Goal: Task Accomplishment & Management: Complete application form

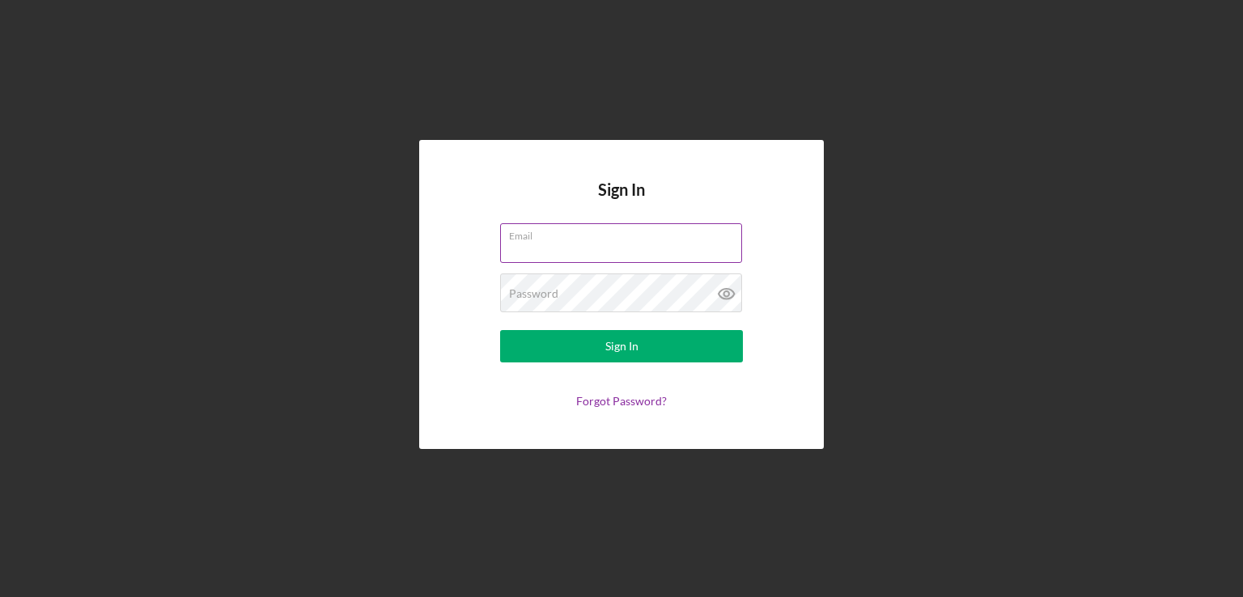
click at [532, 245] on input "Email" at bounding box center [621, 242] width 242 height 39
type input "[EMAIL_ADDRESS][DOMAIN_NAME]"
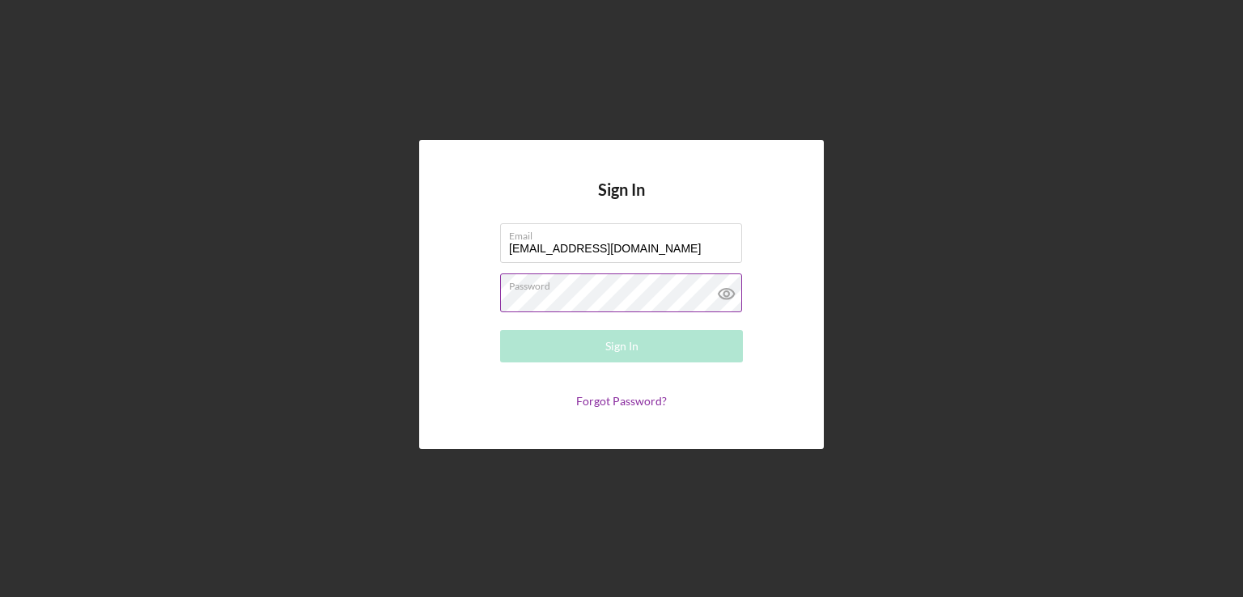
click at [628, 288] on div "Password Required" at bounding box center [621, 294] width 243 height 40
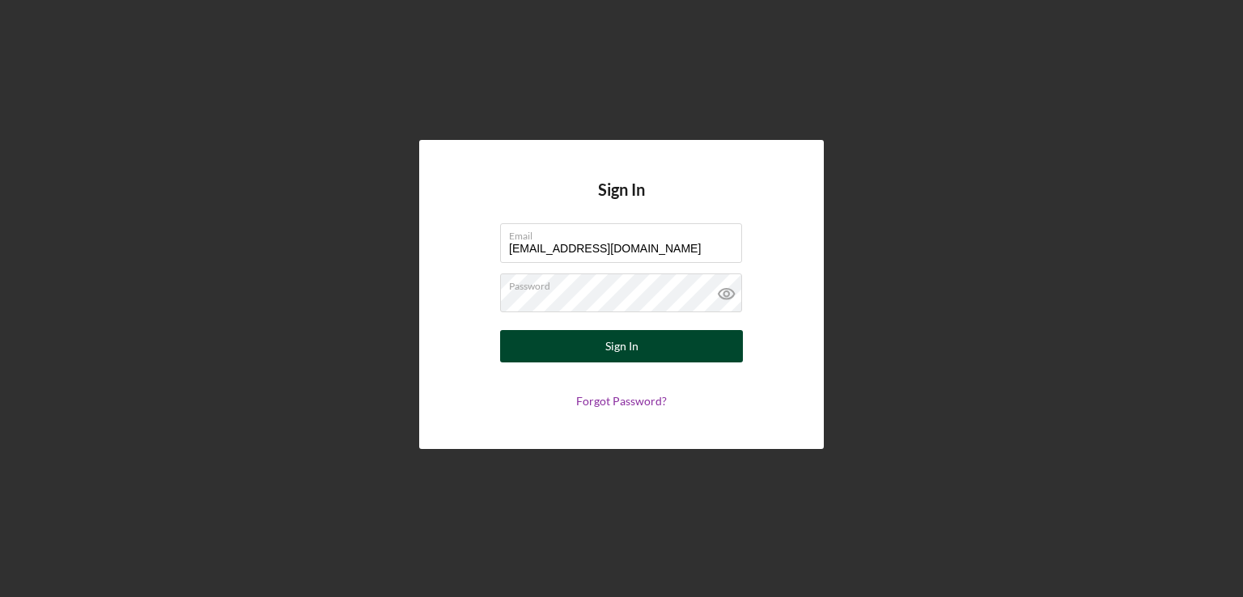
click at [553, 334] on button "Sign In" at bounding box center [621, 346] width 243 height 32
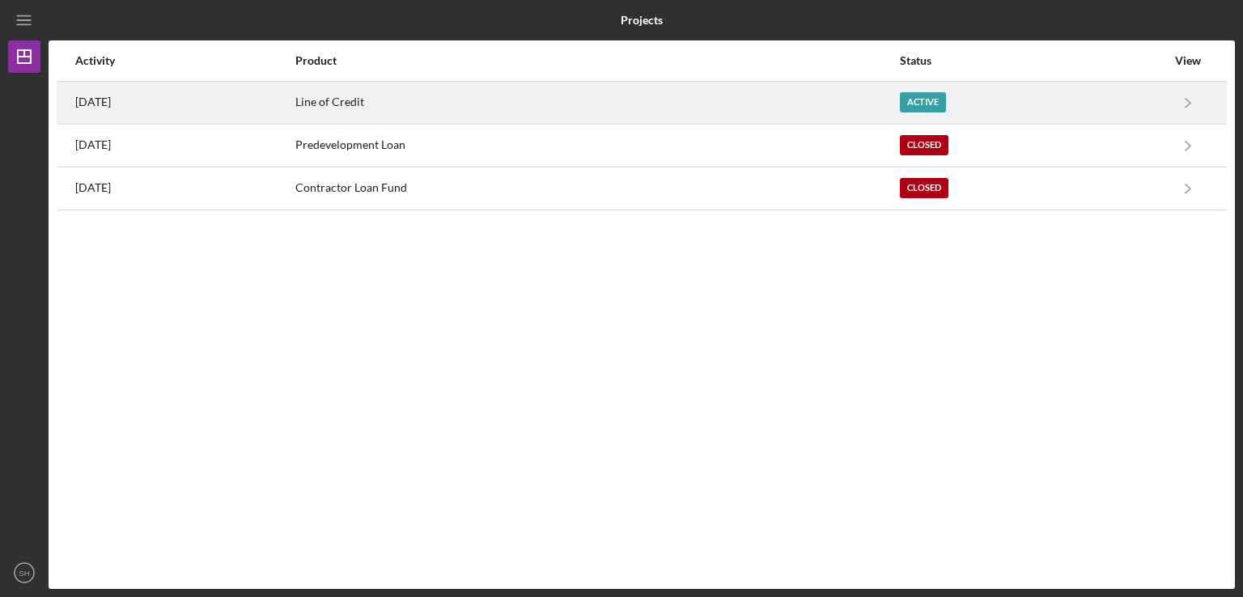
click at [941, 97] on div "Active" at bounding box center [923, 102] width 46 height 20
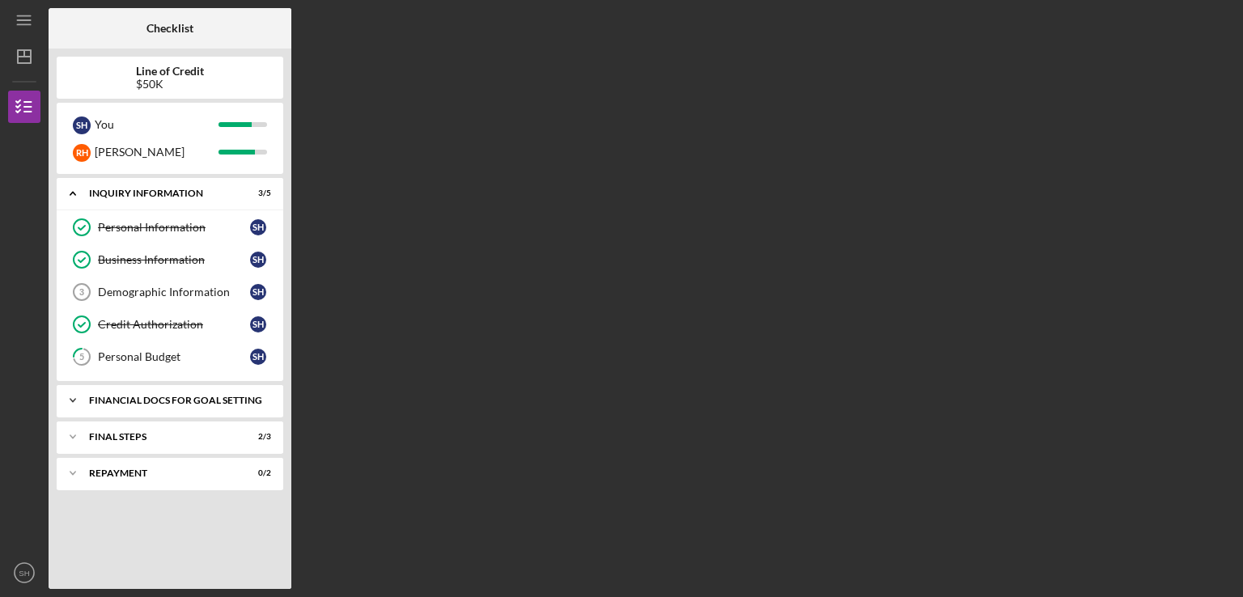
click at [230, 397] on div "Financial Docs for Goal Setting" at bounding box center [176, 401] width 174 height 10
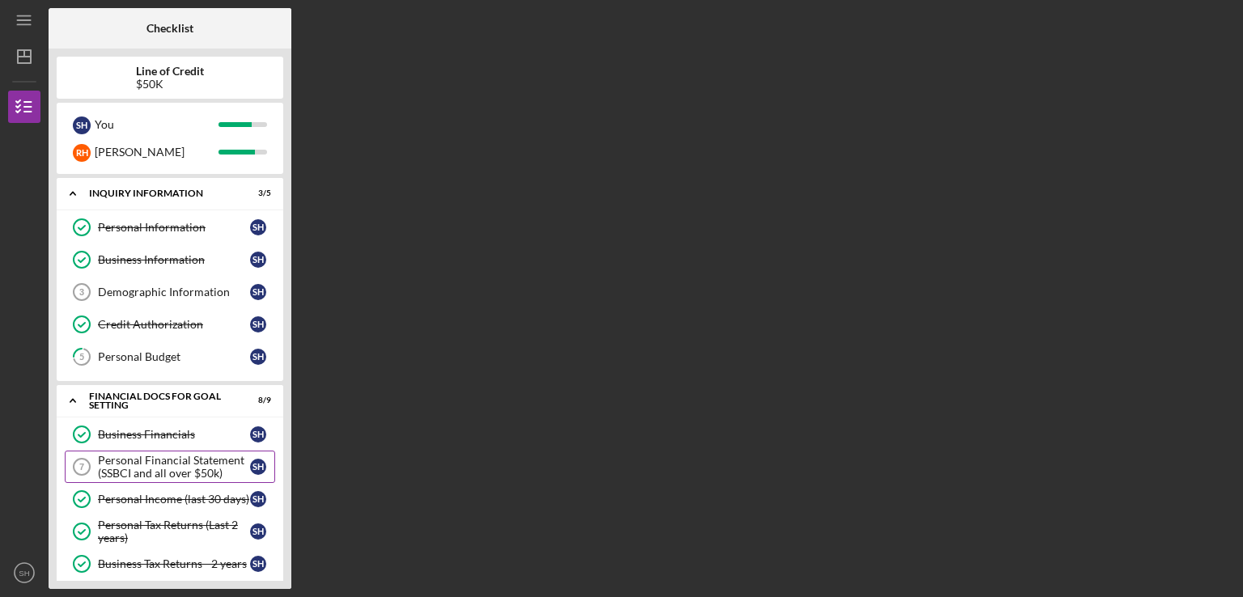
click at [162, 467] on div "Personal Financial Statement (SSBCI and all over $50k)" at bounding box center [174, 467] width 152 height 26
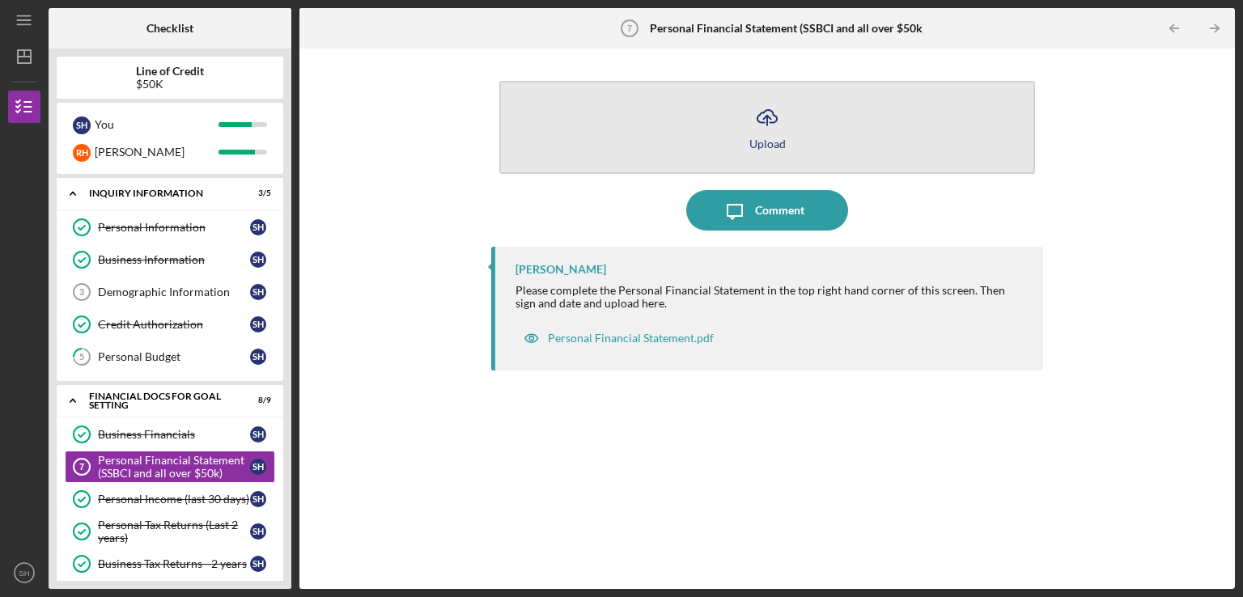
click at [758, 147] on div "Upload" at bounding box center [768, 144] width 36 height 12
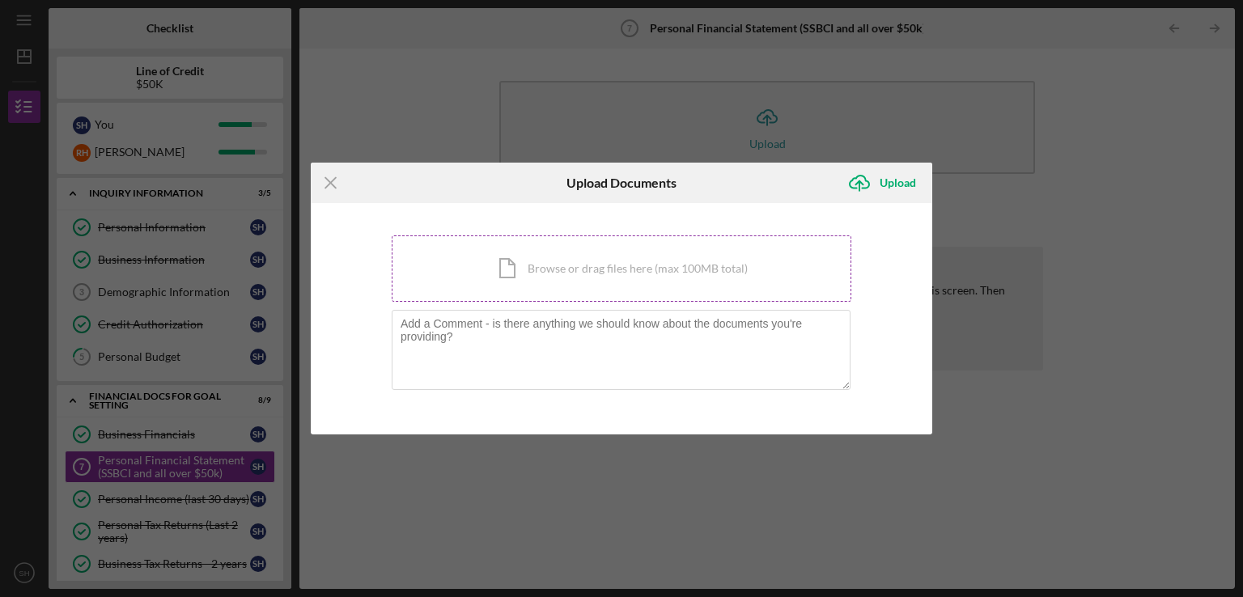
click at [567, 276] on div "Icon/Document Browse or drag files here (max 100MB total) Tap to choose files o…" at bounding box center [622, 269] width 460 height 66
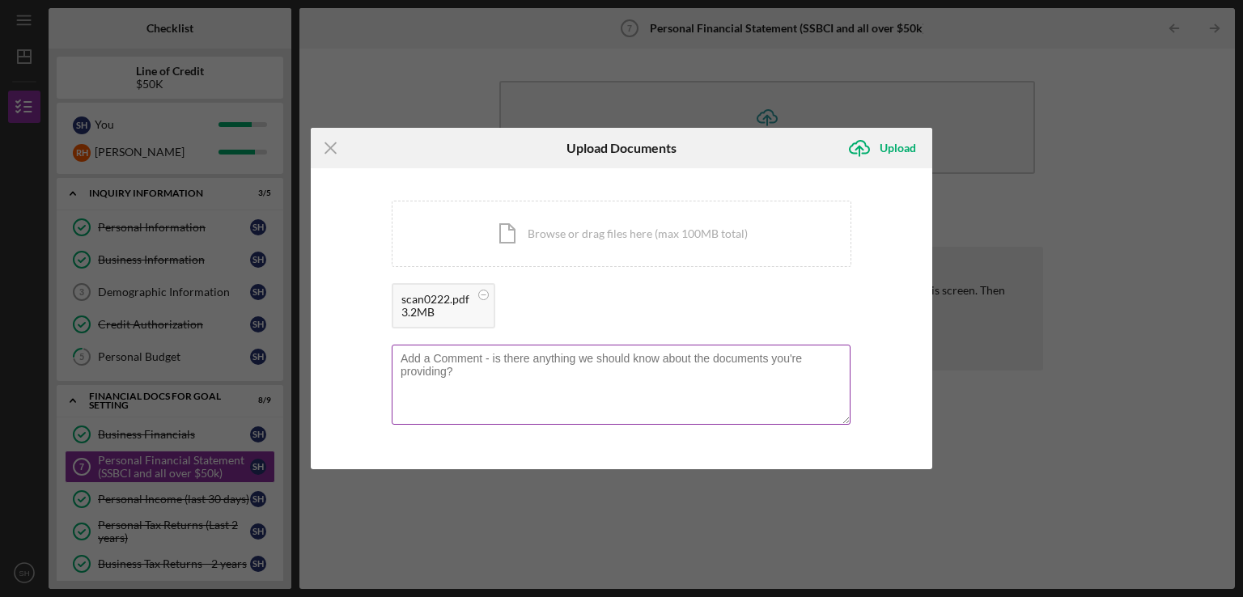
click at [442, 363] on textarea at bounding box center [621, 384] width 459 height 79
type textarea "I have attached the required documents pertaining to our personal financial sta…"
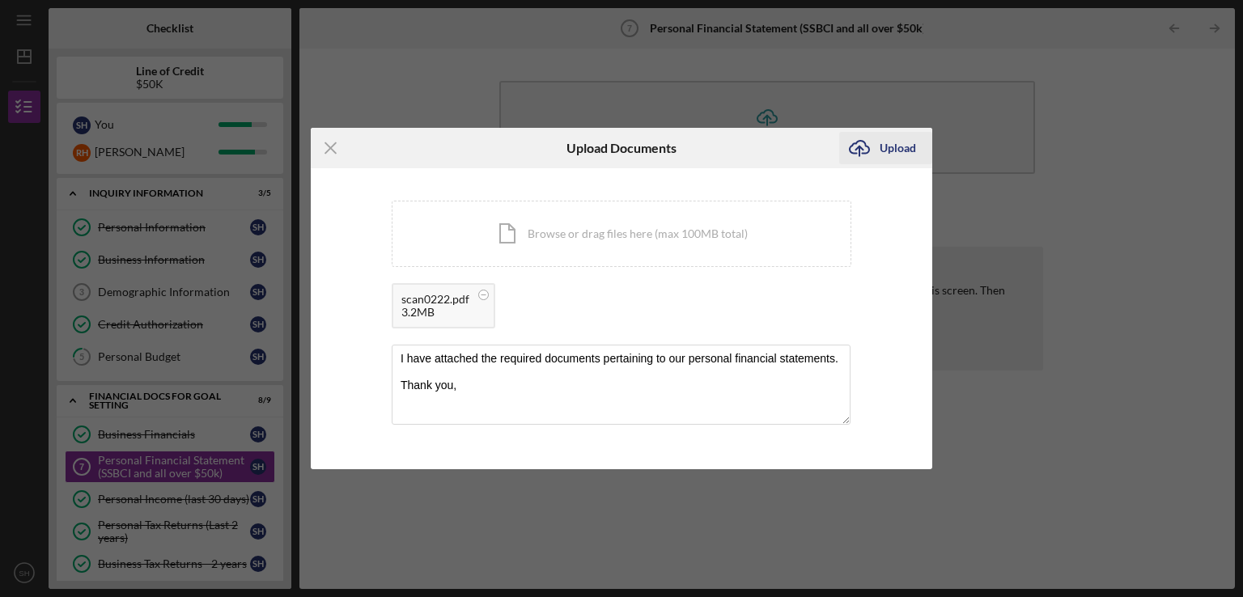
click at [892, 143] on div "Upload" at bounding box center [898, 148] width 36 height 32
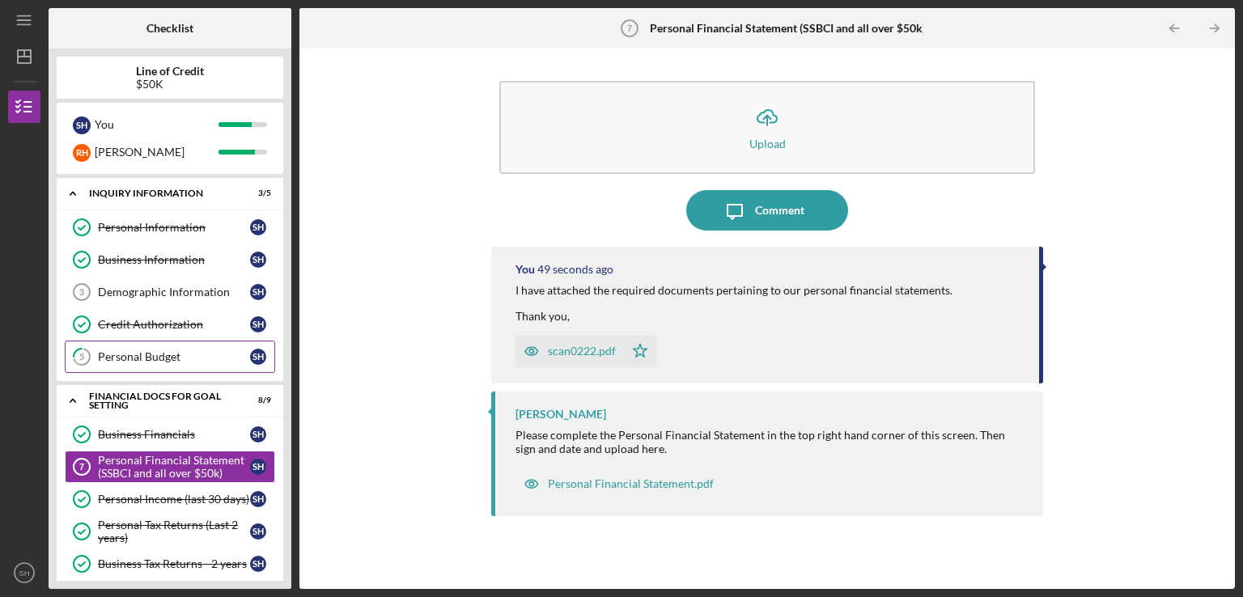
click at [168, 350] on div "Personal Budget" at bounding box center [174, 356] width 152 height 13
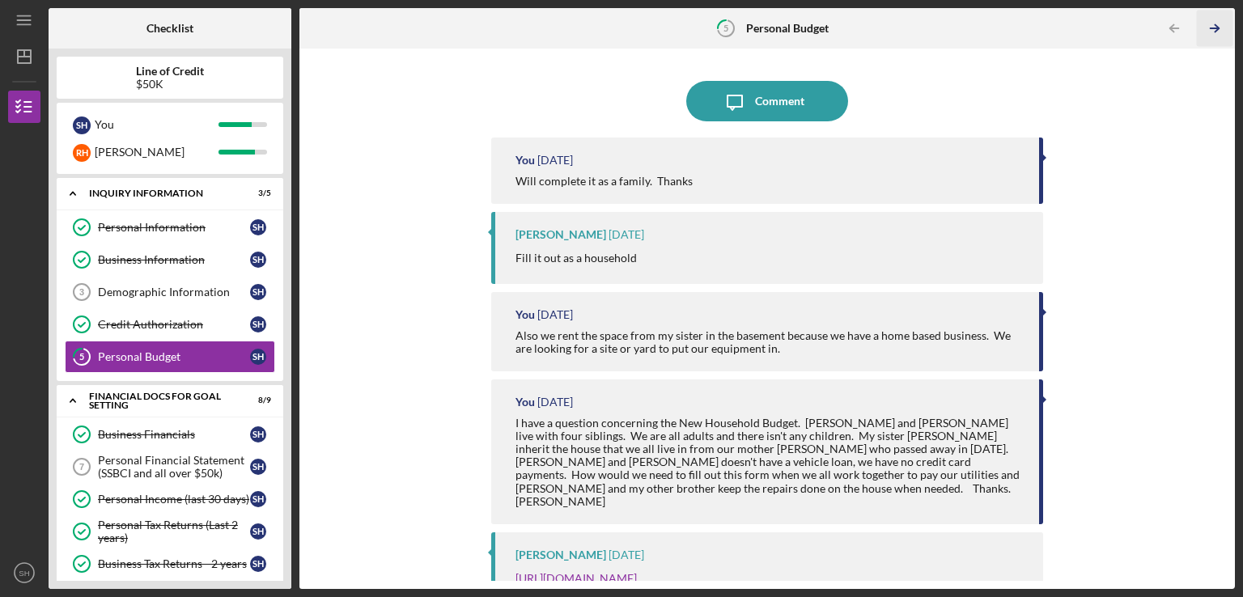
click at [1214, 27] on icon "Icon/Table Pagination Arrow" at bounding box center [1214, 29] width 36 height 36
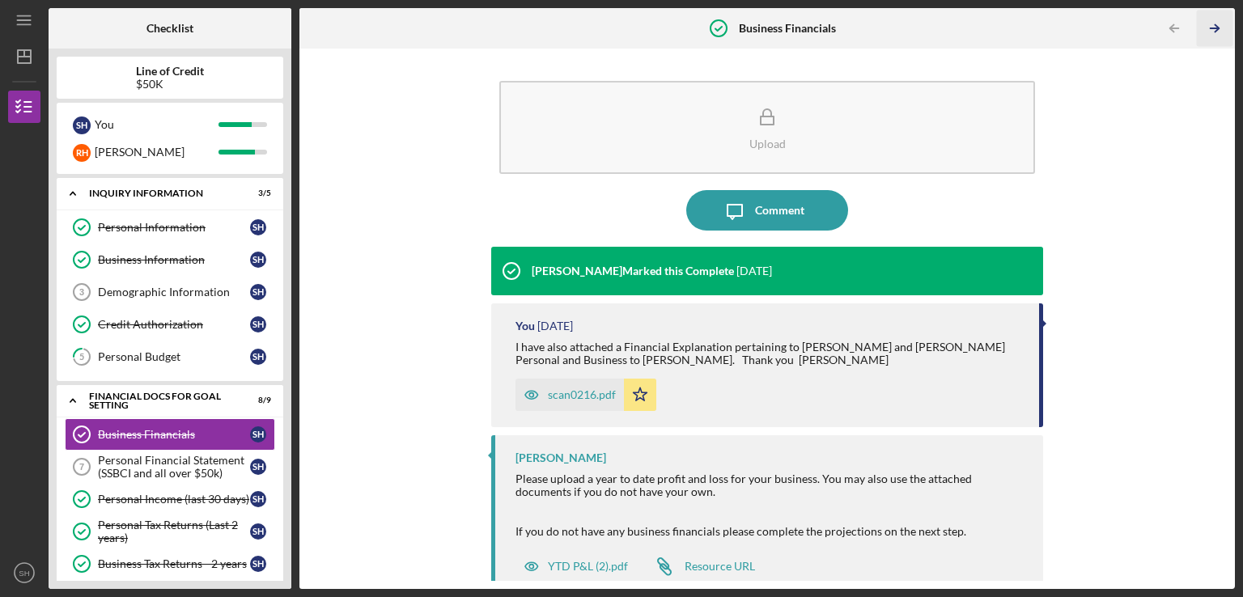
click at [1214, 27] on icon "Icon/Table Pagination Arrow" at bounding box center [1214, 29] width 36 height 36
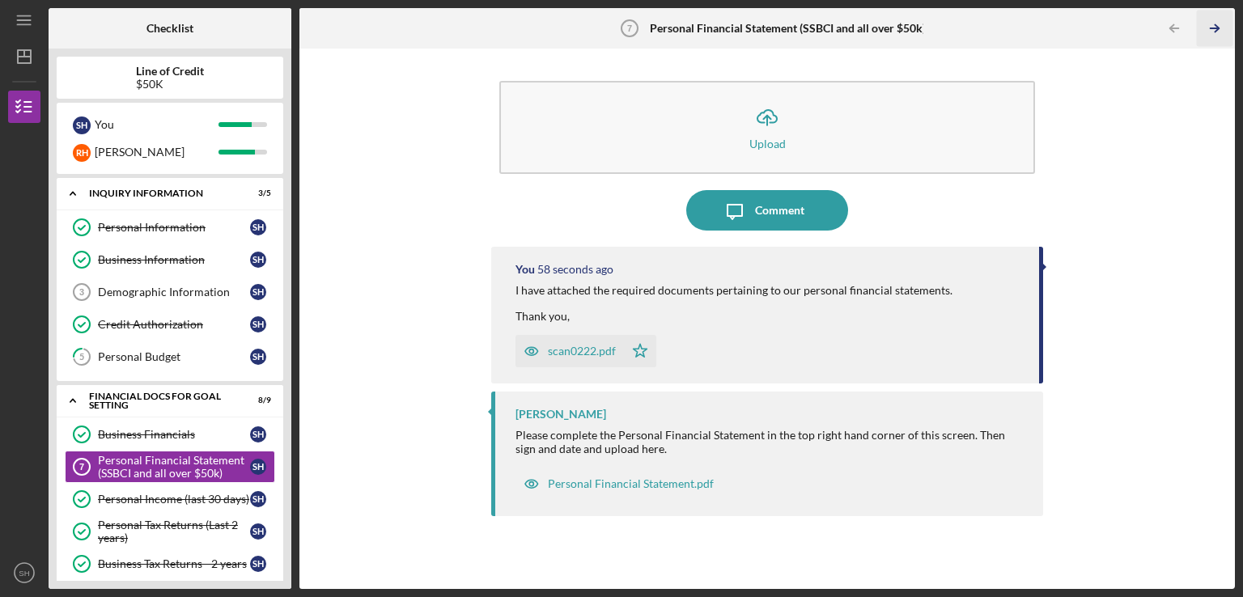
click at [1214, 27] on icon "Icon/Table Pagination Arrow" at bounding box center [1214, 29] width 36 height 36
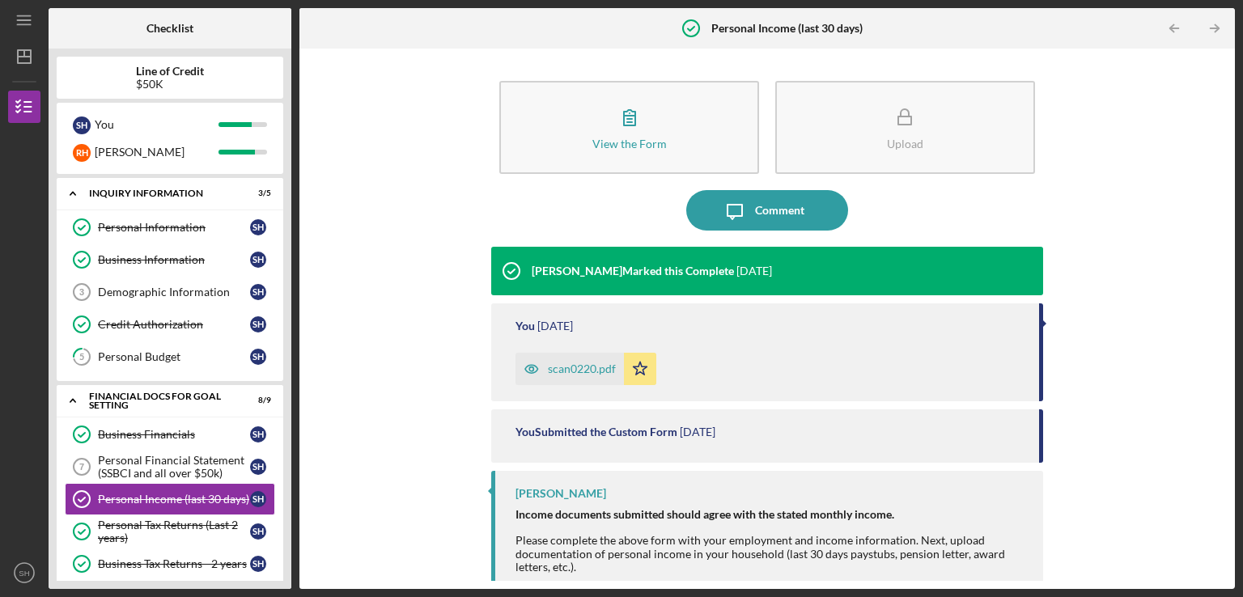
click at [1214, 27] on icon "Icon/Table Pagination Arrow" at bounding box center [1214, 29] width 36 height 36
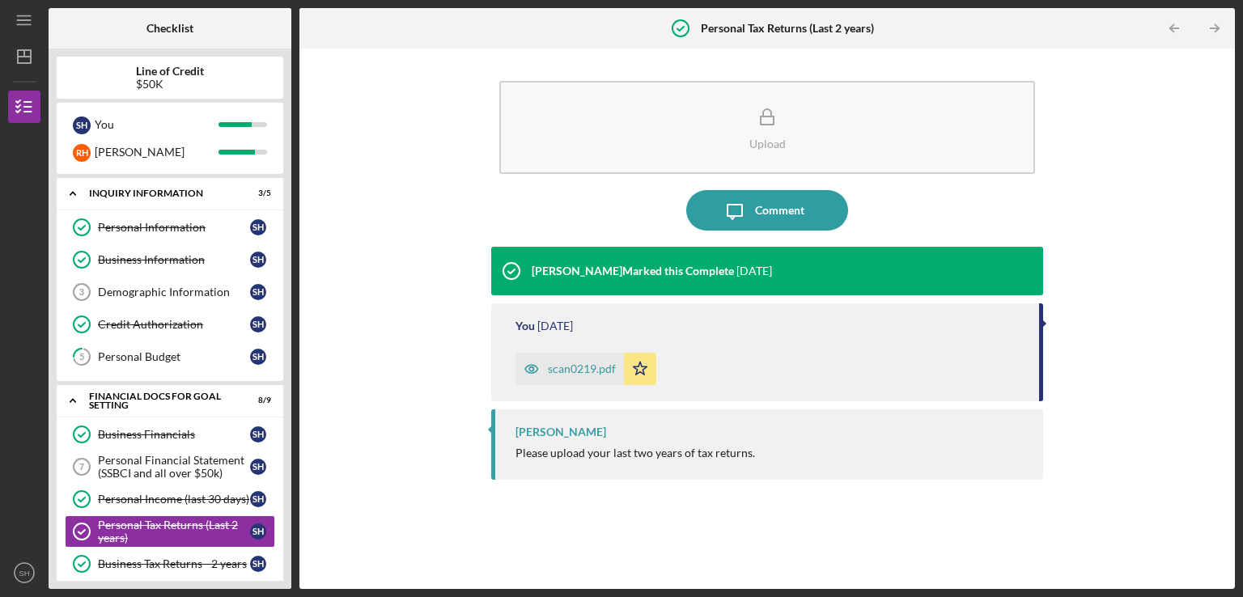
click at [1214, 27] on icon "Icon/Table Pagination Arrow" at bounding box center [1214, 29] width 36 height 36
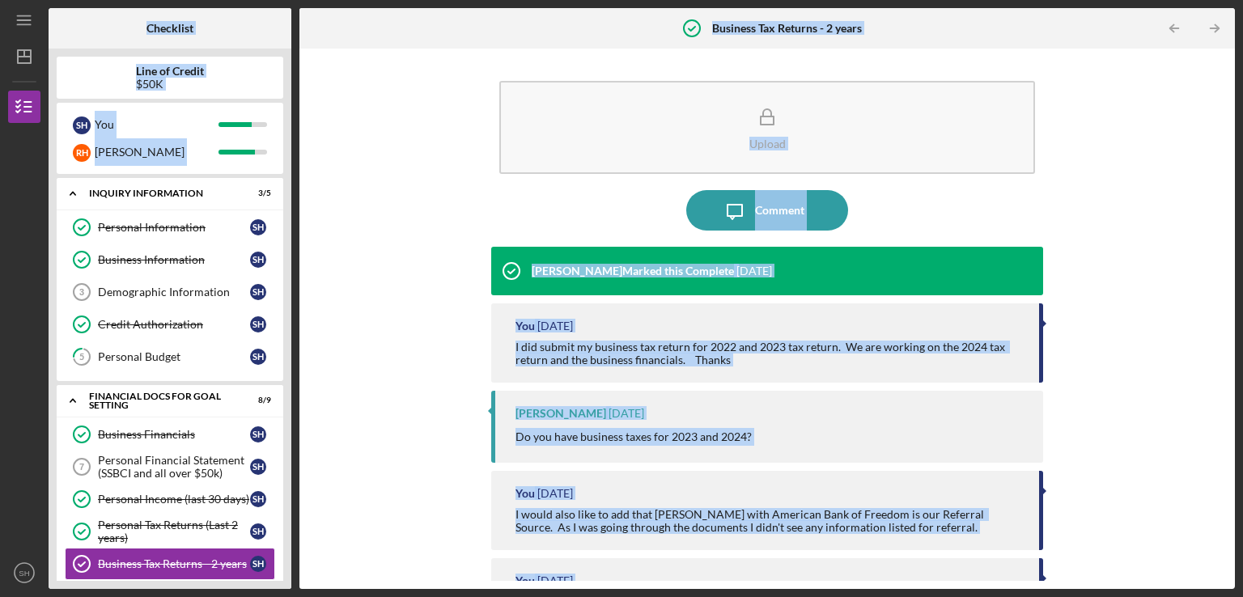
click at [1214, 27] on div "Checklist Line of Credit $50K S H You R H [PERSON_NAME] Icon/Expander INQUIRY I…" at bounding box center [642, 298] width 1187 height 581
click at [1214, 27] on icon "Icon/Table Pagination Arrow" at bounding box center [1214, 29] width 36 height 36
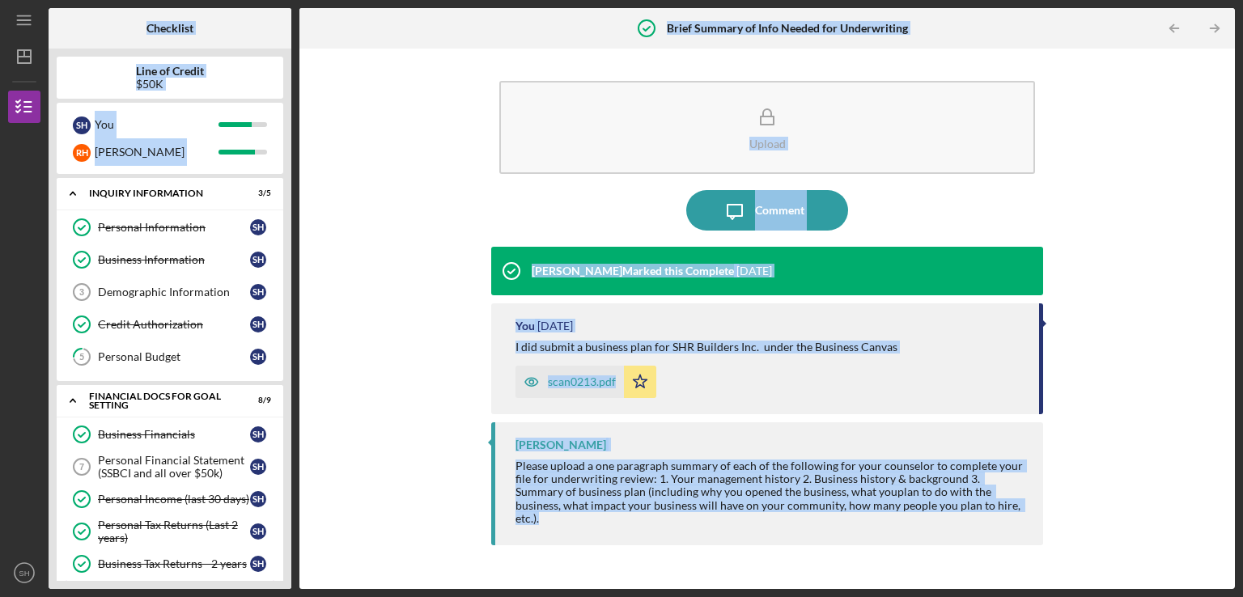
click at [1138, 113] on div "Upload Icon/Message Comment [PERSON_NAME] Marked this Complete [DATE] You [DATE…" at bounding box center [768, 319] width 920 height 525
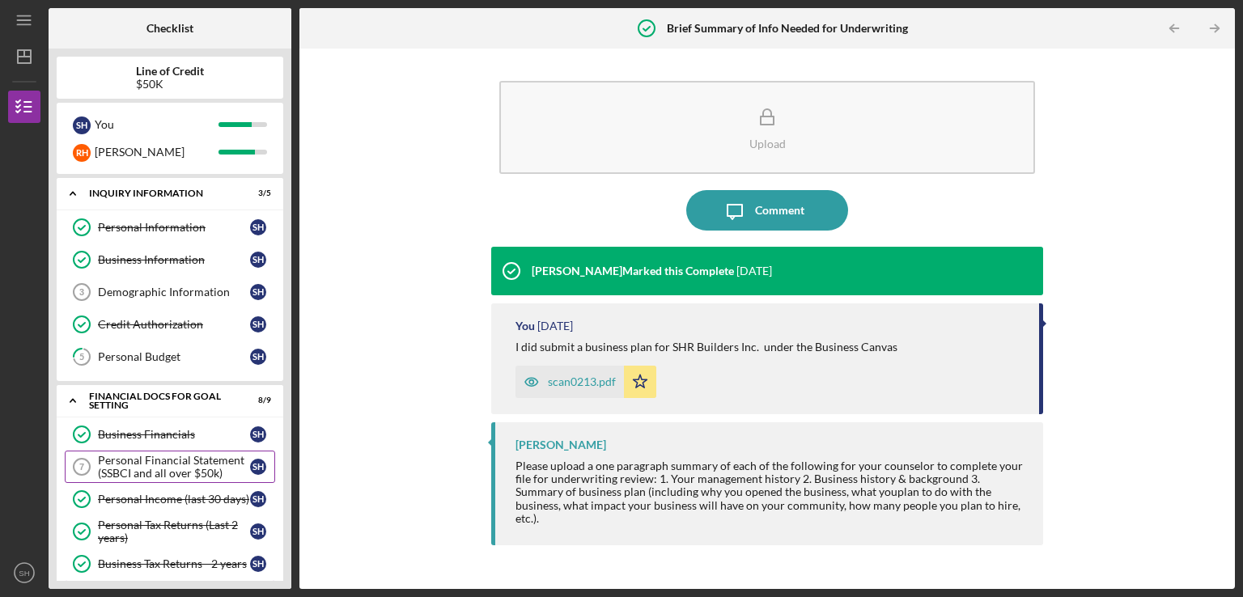
click at [93, 461] on icon "Personal Financial Statement (SSBCI and all over $50k) 7" at bounding box center [82, 467] width 40 height 40
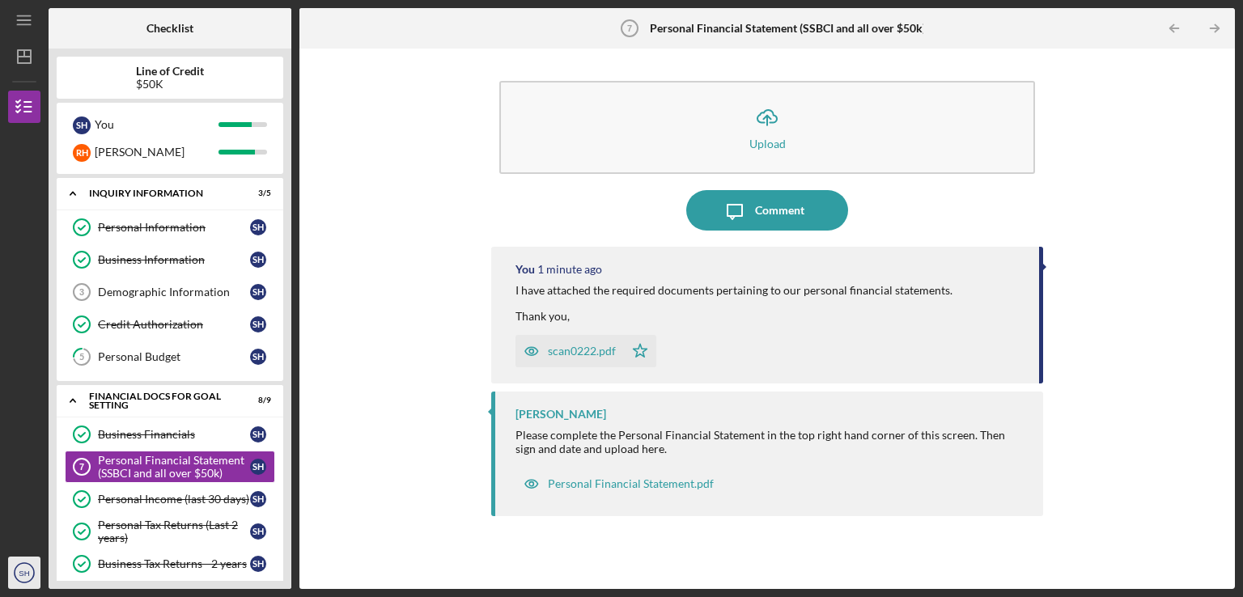
click at [29, 576] on icon "SH" at bounding box center [24, 573] width 32 height 40
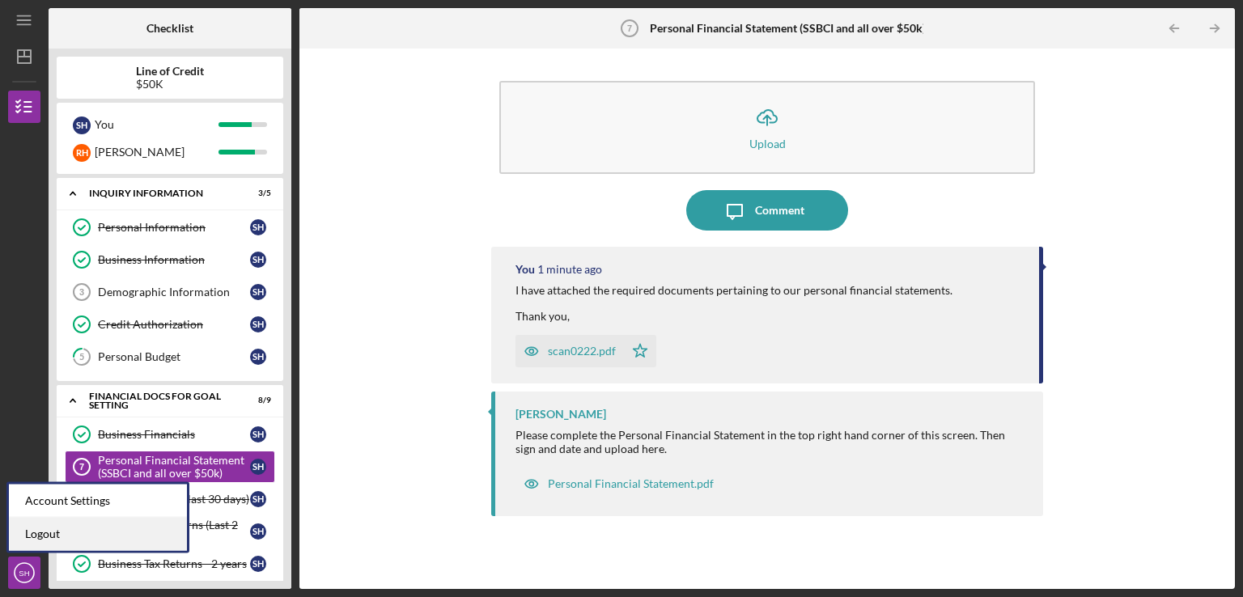
click at [36, 533] on link "Logout" at bounding box center [98, 534] width 178 height 33
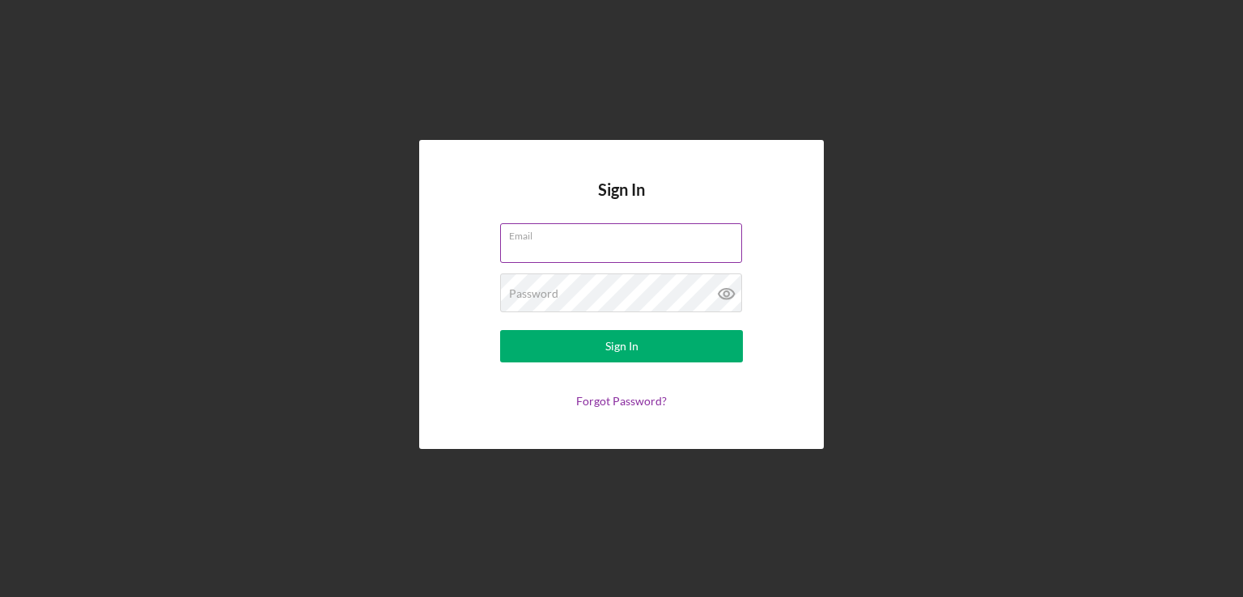
click at [585, 240] on div "Email" at bounding box center [621, 243] width 243 height 40
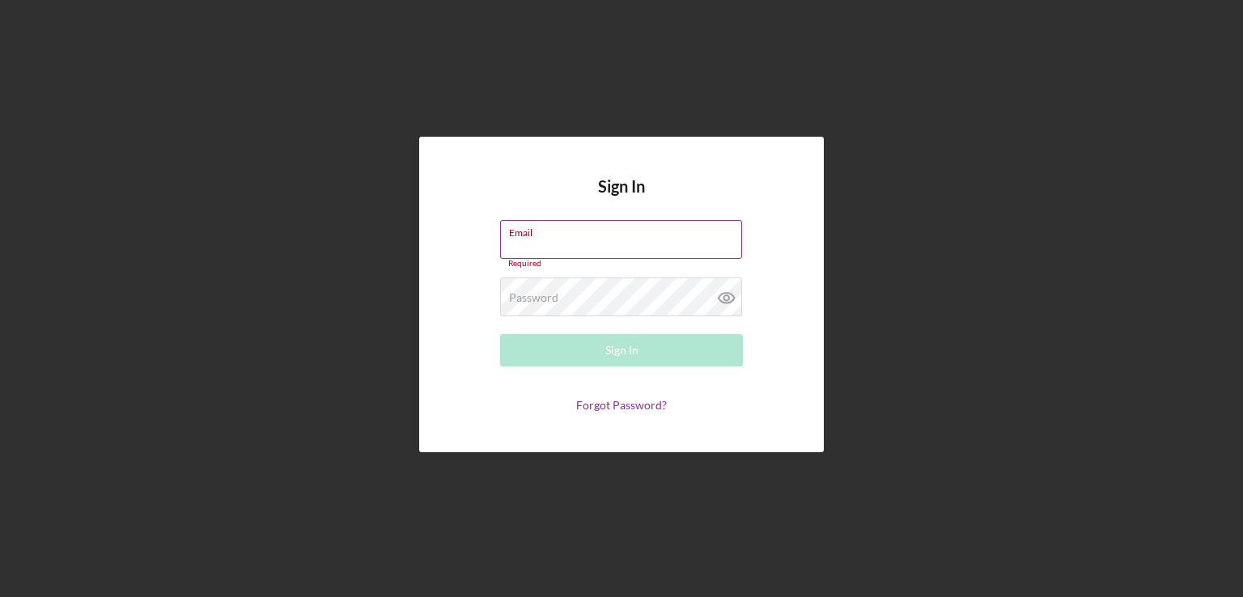
click at [570, 241] on input "Email" at bounding box center [621, 239] width 242 height 39
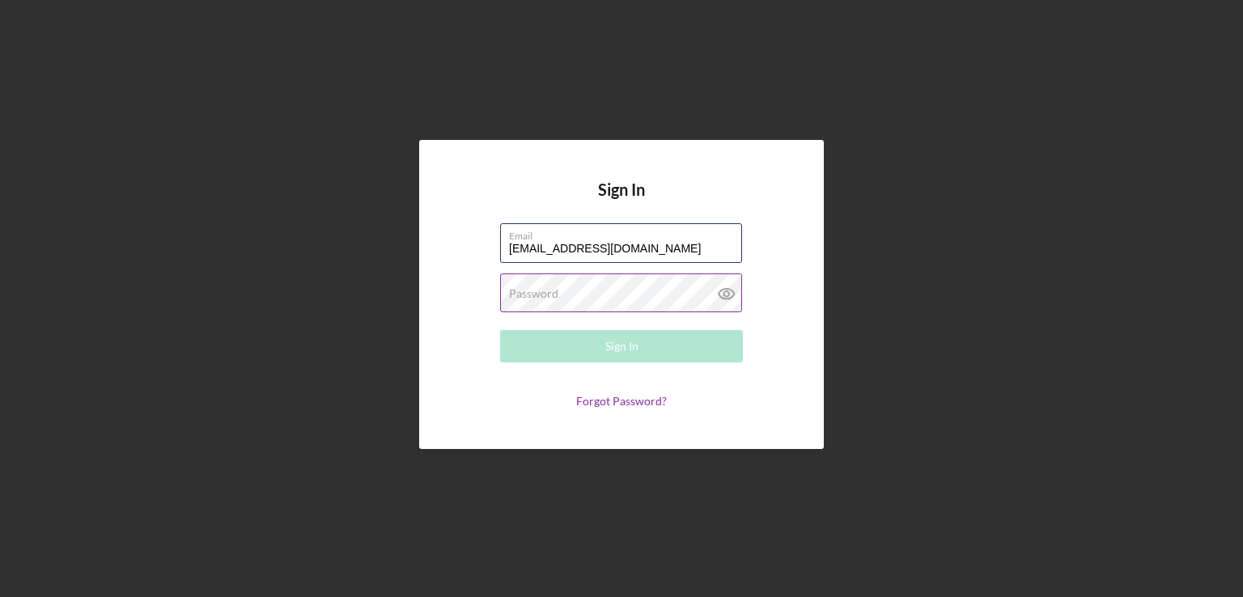
type input "[EMAIL_ADDRESS][DOMAIN_NAME]"
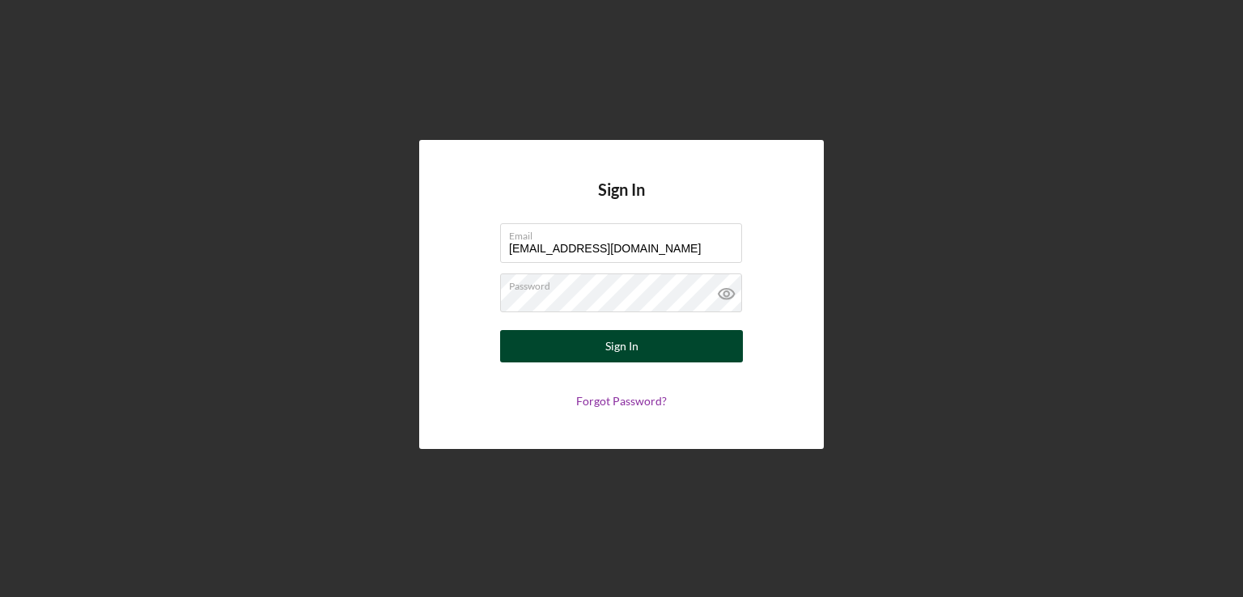
click at [541, 348] on button "Sign In" at bounding box center [621, 346] width 243 height 32
